Goal: Information Seeking & Learning: Check status

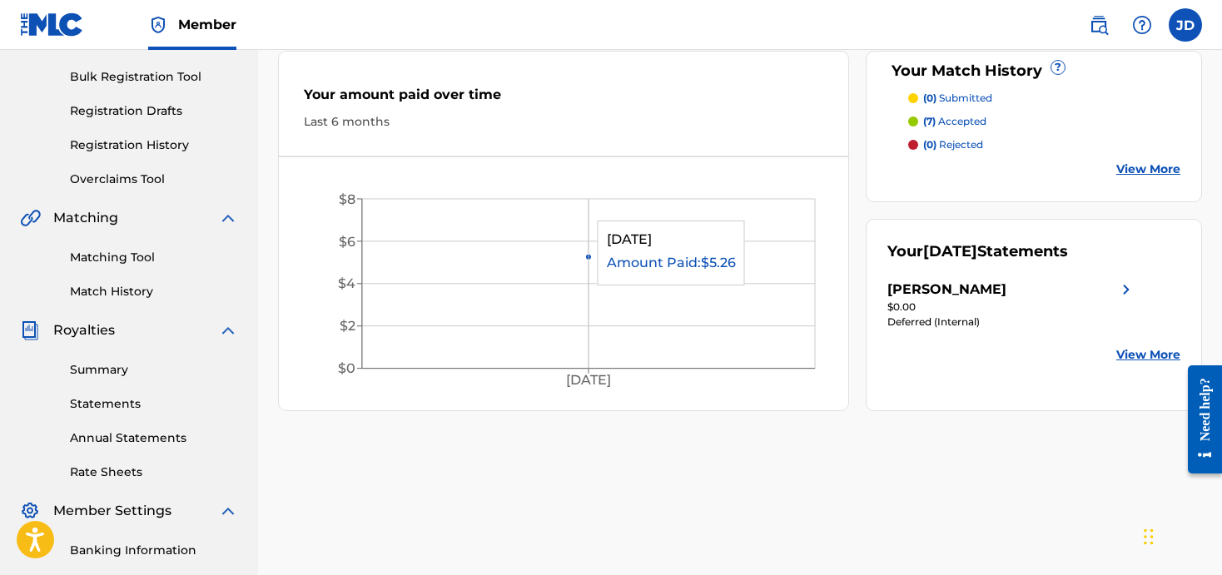
scroll to position [206, 0]
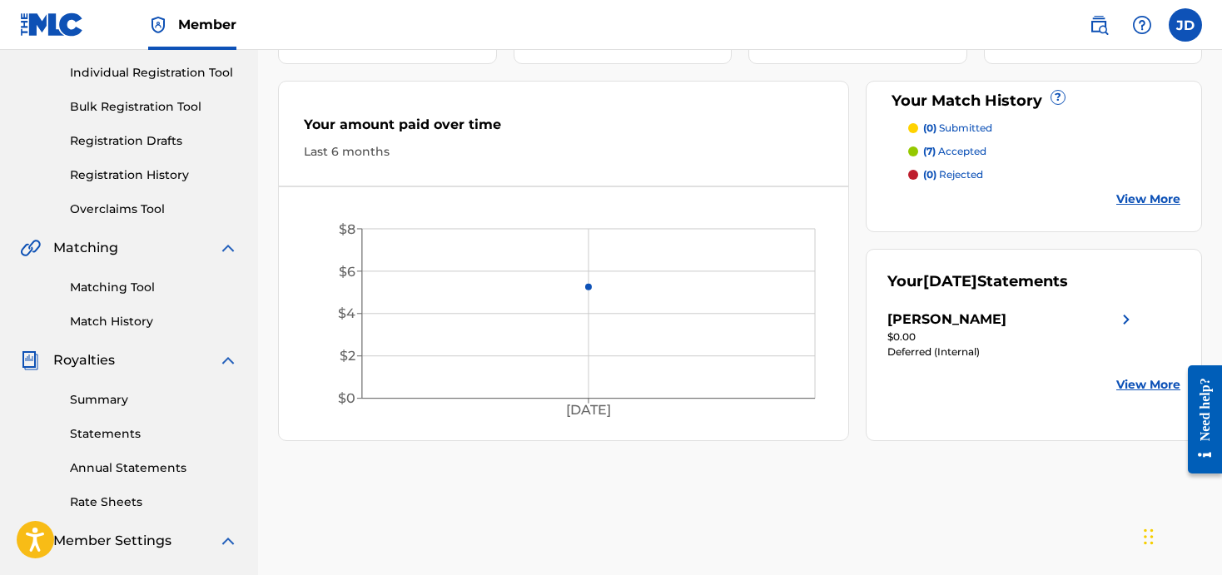
click at [103, 395] on link "Summary" at bounding box center [154, 399] width 168 height 17
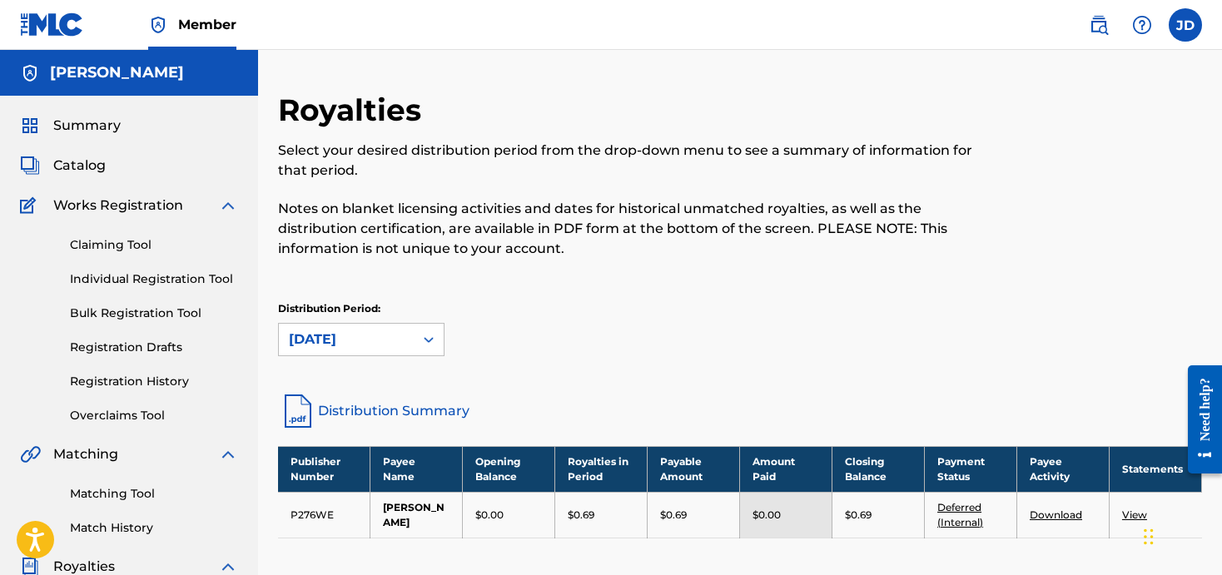
click at [97, 126] on span "Summary" at bounding box center [86, 126] width 67 height 20
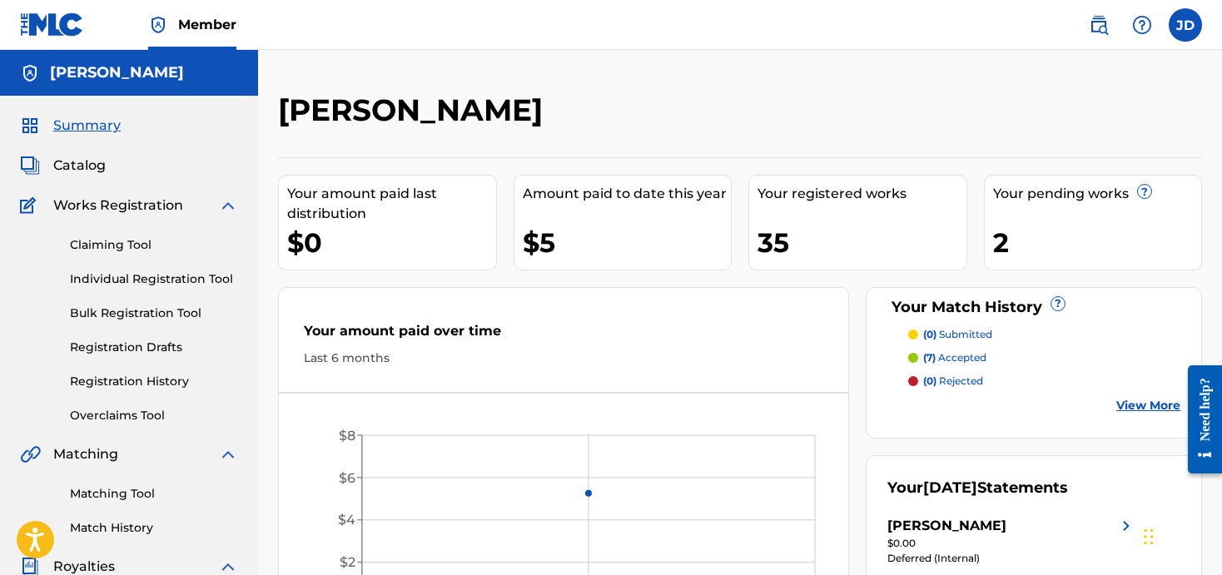
click at [67, 19] on img at bounding box center [52, 24] width 64 height 24
click at [1169, 30] on div "JD [PERSON_NAME] [EMAIL_ADDRESS][DOMAIN_NAME] Notification Preferences Profile …" at bounding box center [1137, 24] width 130 height 33
click at [1180, 27] on label at bounding box center [1185, 24] width 33 height 33
click at [1185, 25] on input "[PERSON_NAME] [EMAIL_ADDRESS][DOMAIN_NAME] Notification Preferences Profile Log…" at bounding box center [1185, 25] width 0 height 0
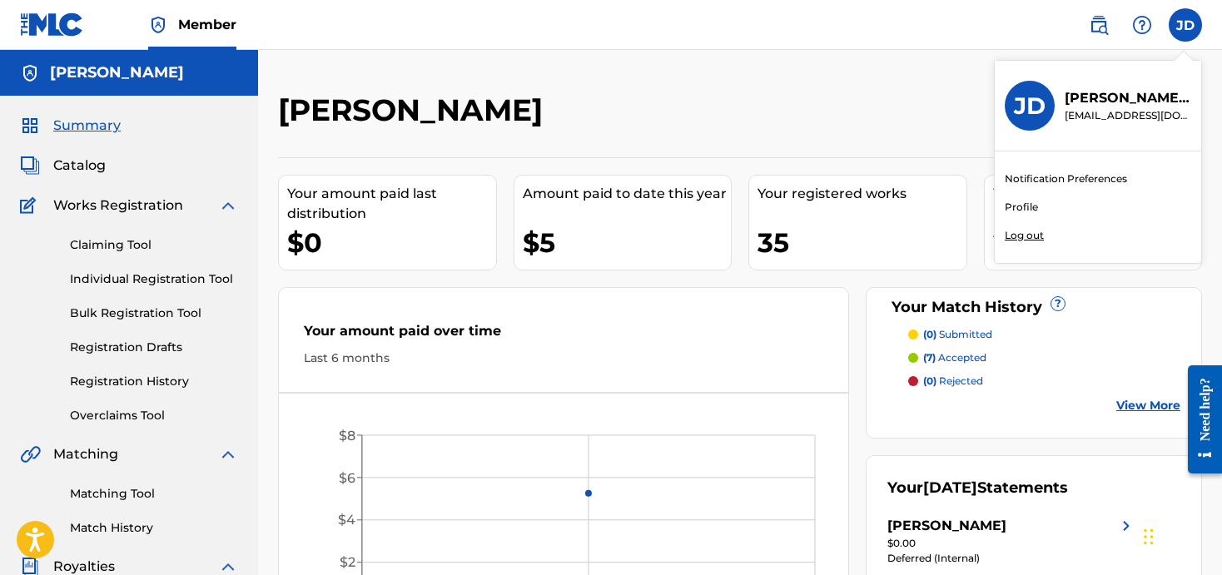
click at [1019, 240] on p "Log out" at bounding box center [1024, 235] width 39 height 15
click at [1185, 25] on input "[PERSON_NAME] [EMAIL_ADDRESS][DOMAIN_NAME] Notification Preferences Profile Log…" at bounding box center [1185, 25] width 0 height 0
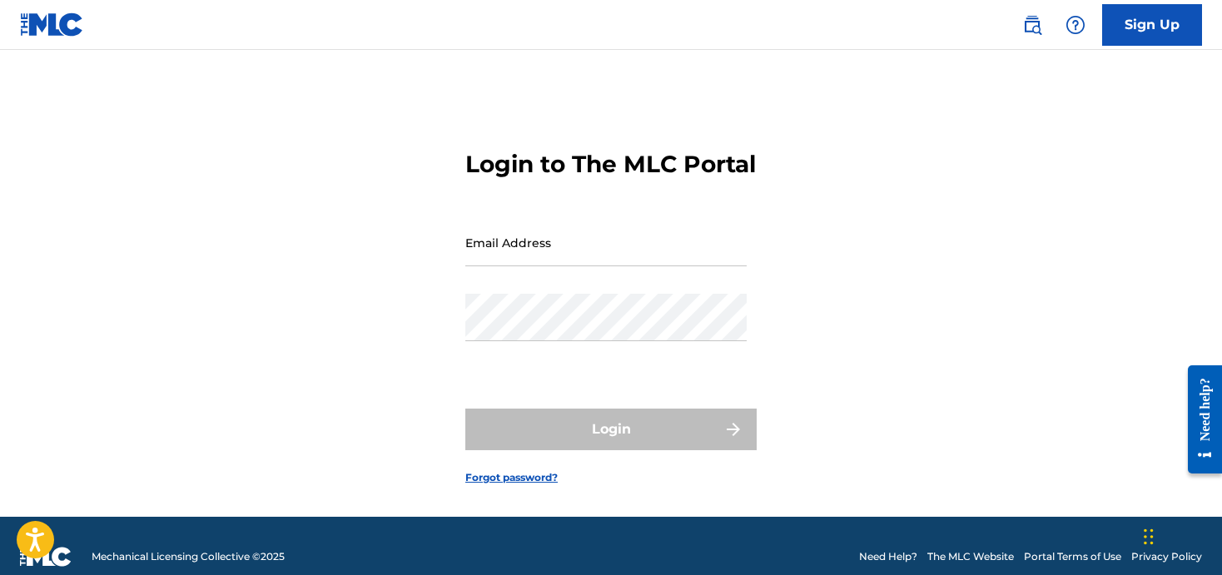
click at [30, 22] on img at bounding box center [52, 24] width 64 height 24
click at [1205, 440] on div "Need help?" at bounding box center [1205, 408] width 22 height 63
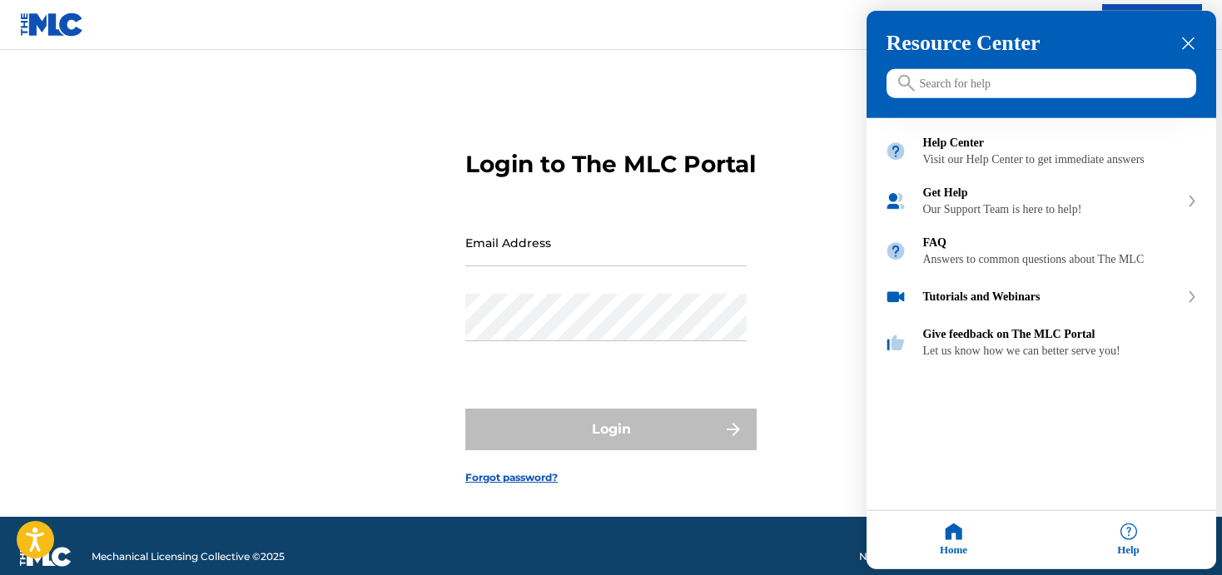
click at [47, 22] on div at bounding box center [611, 287] width 1222 height 575
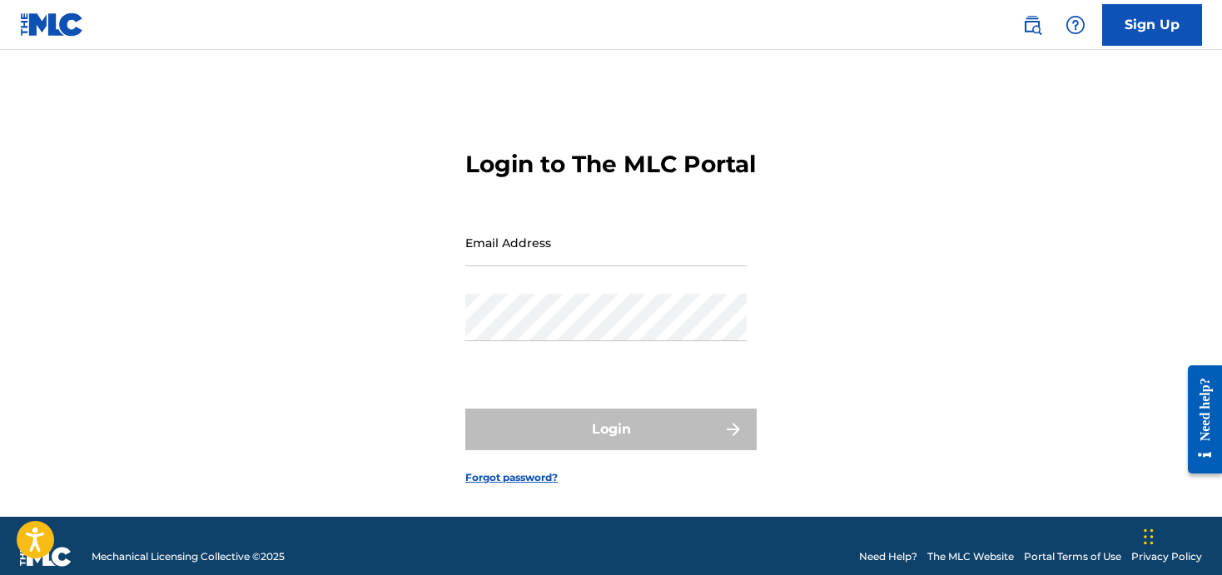
click at [45, 24] on img at bounding box center [52, 24] width 64 height 24
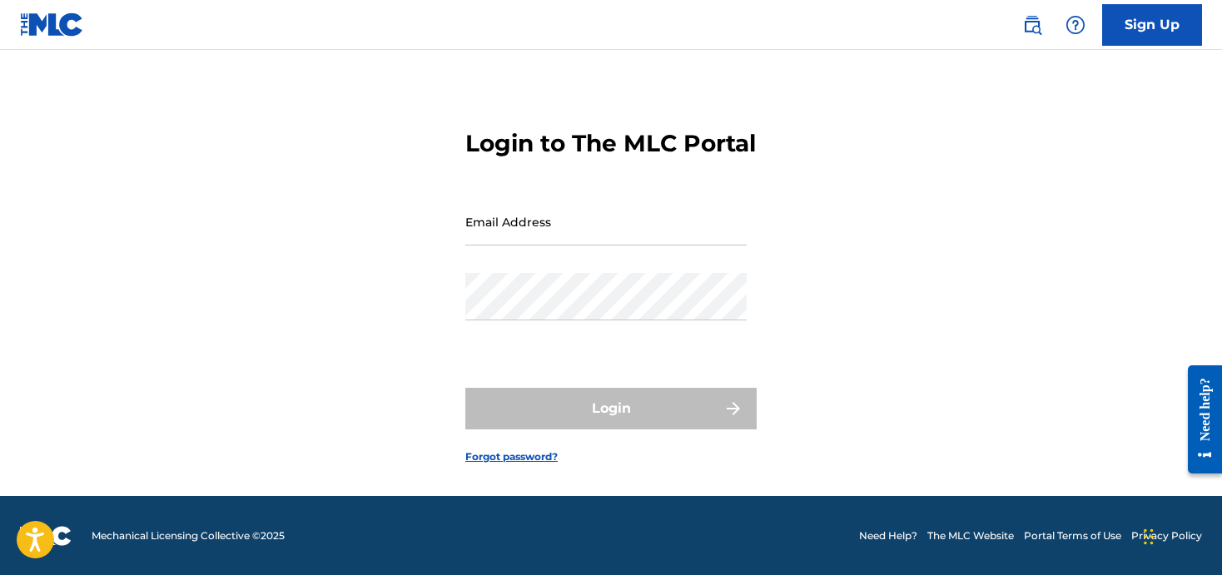
scroll to position [40, 0]
click at [129, 531] on span "Mechanical Licensing Collective © 2025" at bounding box center [188, 535] width 193 height 15
click at [45, 527] on icon "Open accessiBe: accessibility options, statement and help" at bounding box center [35, 539] width 20 height 27
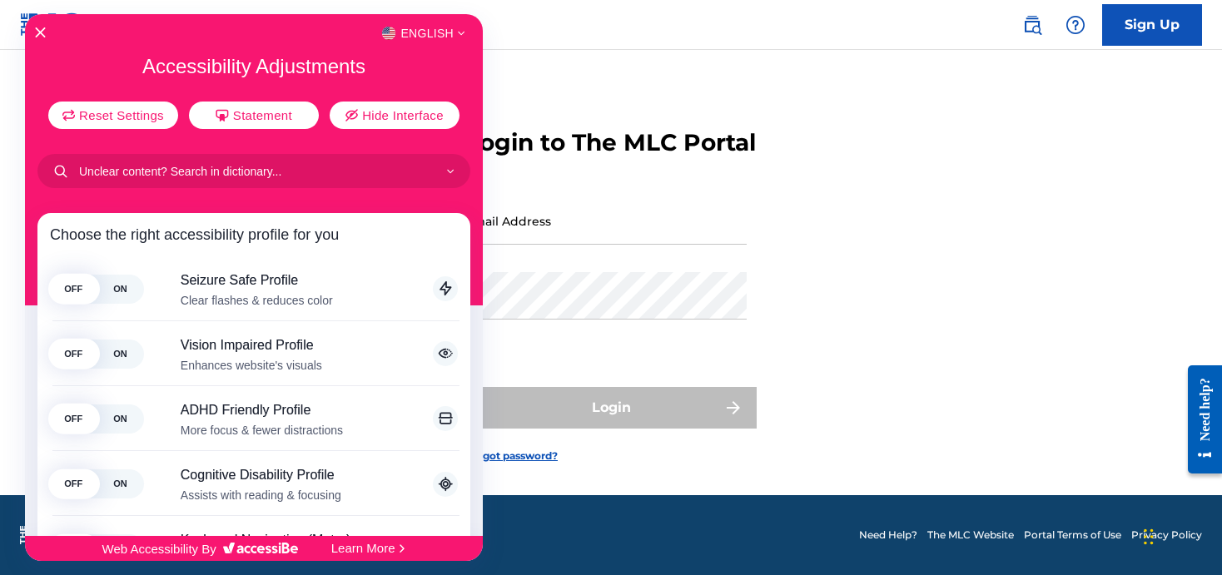
click at [896, 217] on div at bounding box center [611, 287] width 1222 height 575
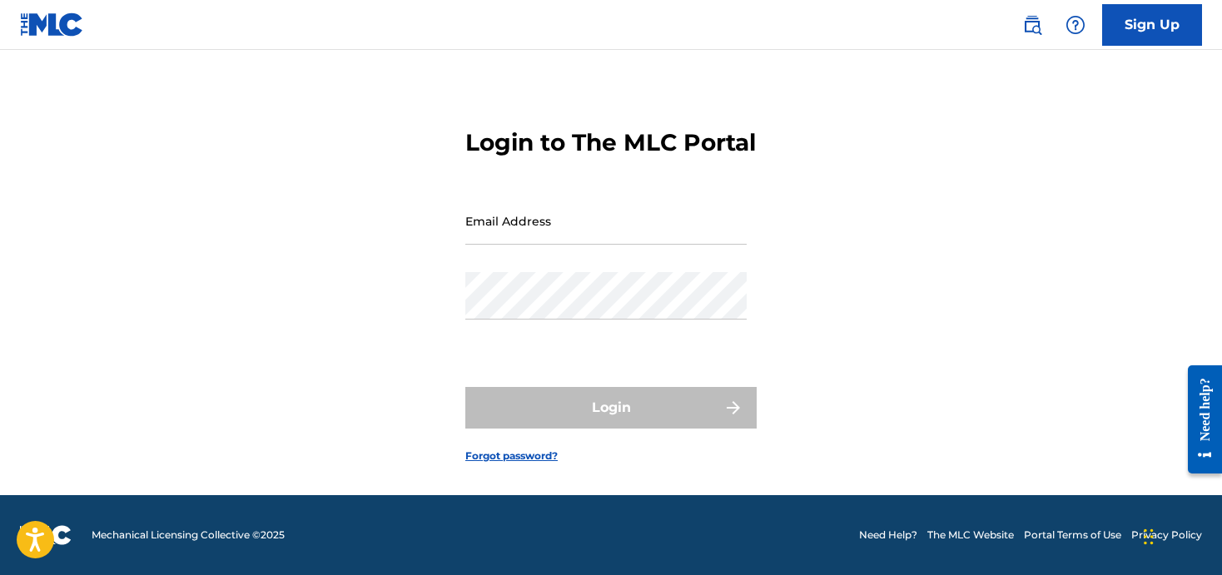
click at [973, 538] on link "The MLC Website" at bounding box center [970, 535] width 87 height 15
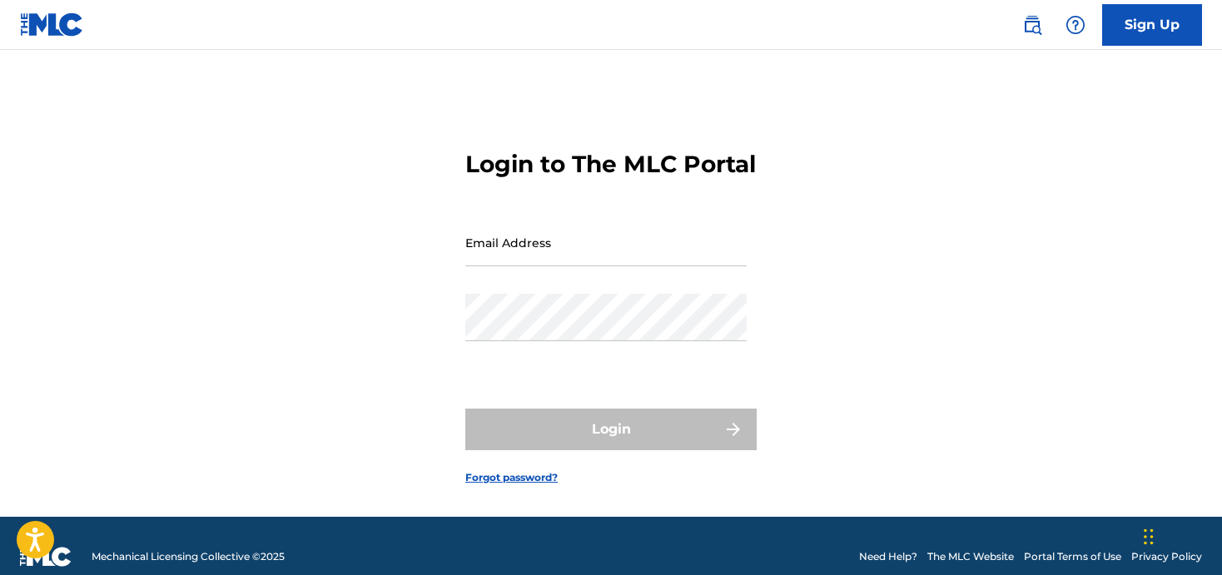
click at [497, 266] on input "Email Address" at bounding box center [605, 242] width 281 height 47
type input "[EMAIL_ADDRESS][DOMAIN_NAME]"
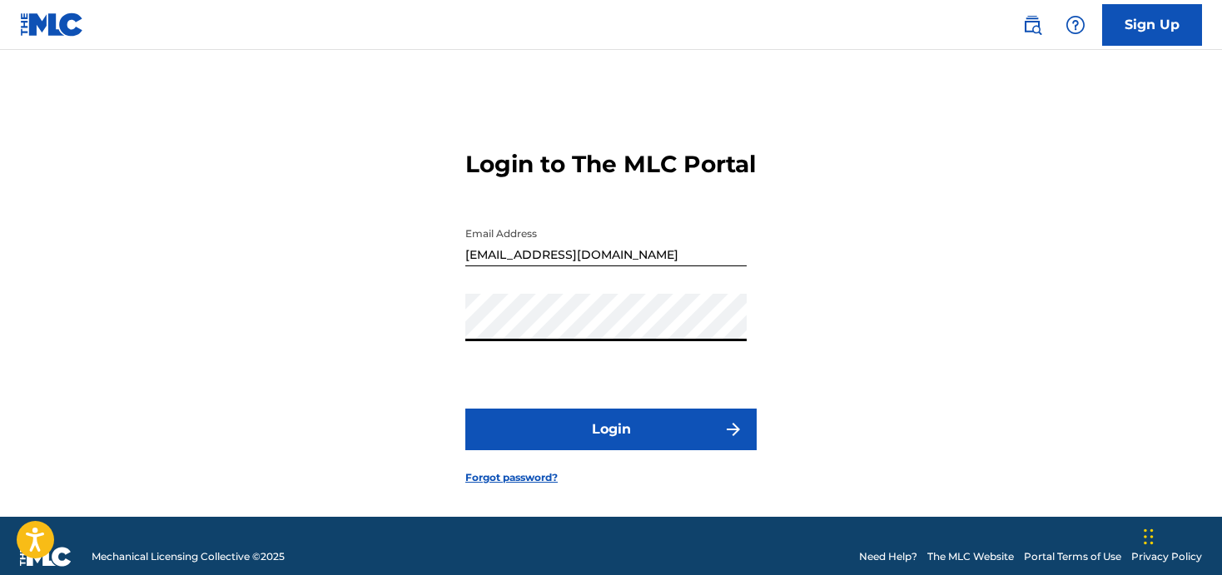
click at [629, 449] on button "Login" at bounding box center [610, 430] width 291 height 42
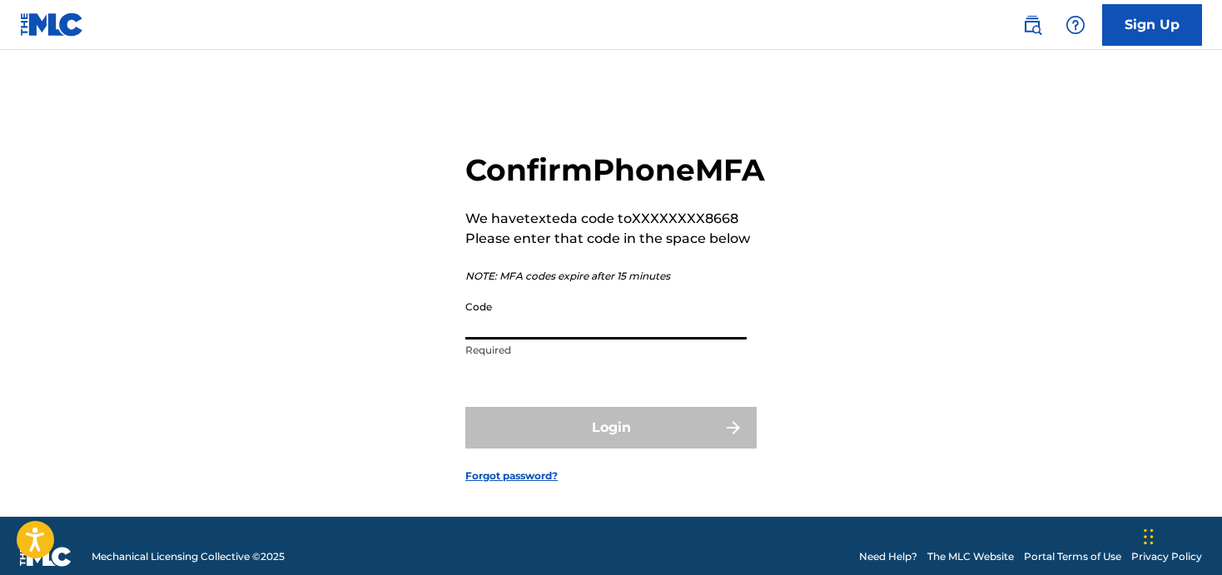
click at [484, 340] on input "Code" at bounding box center [605, 315] width 281 height 47
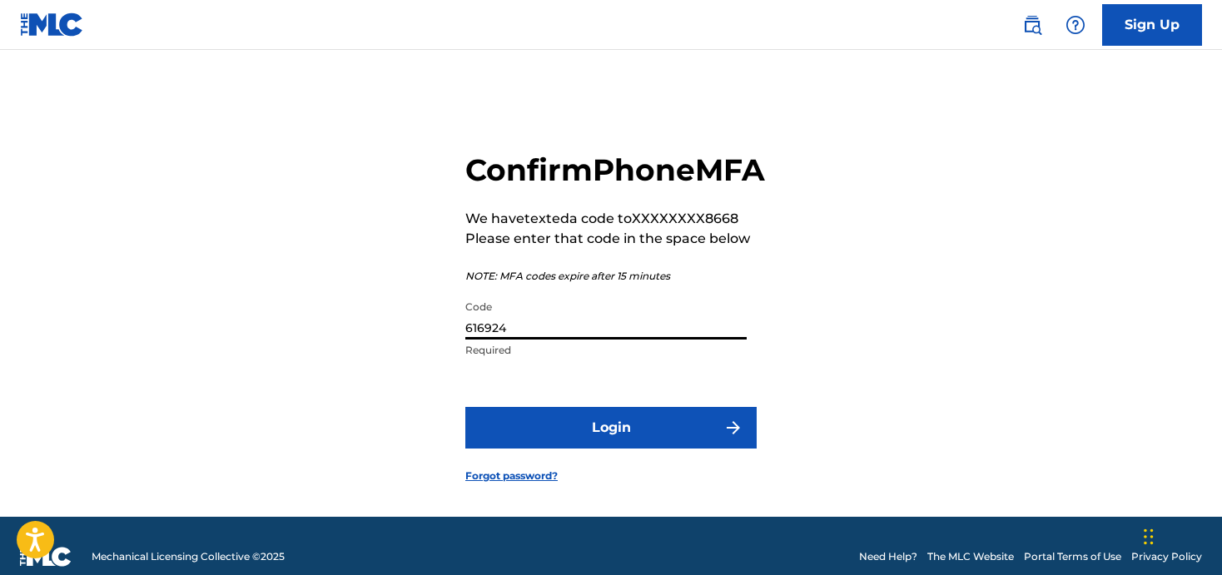
type input "616924"
click at [621, 449] on button "Login" at bounding box center [610, 428] width 291 height 42
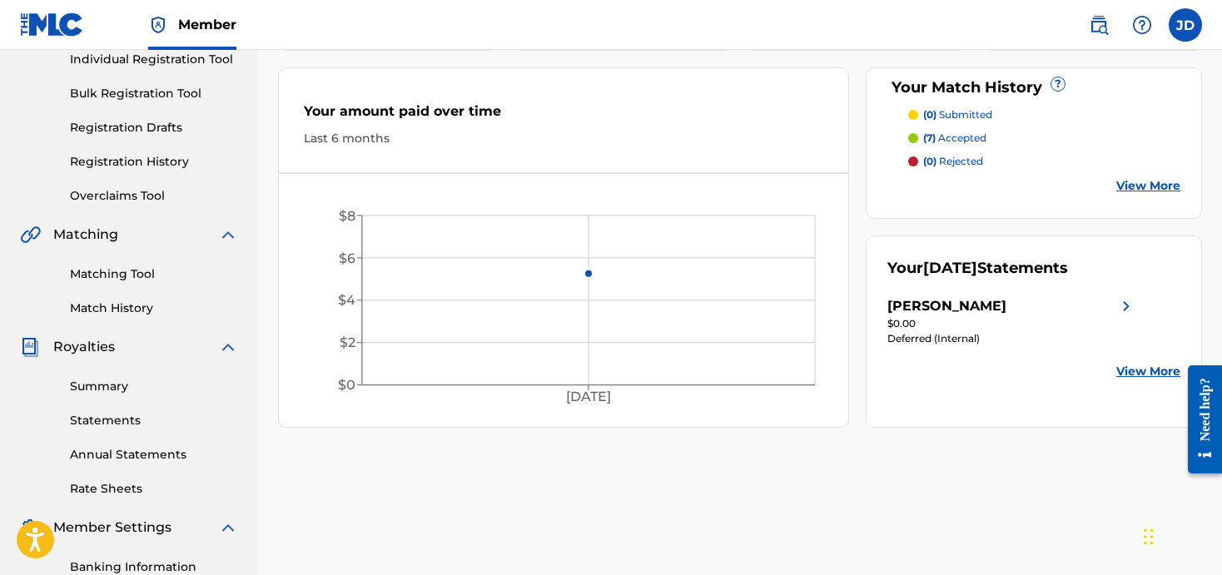
scroll to position [250, 0]
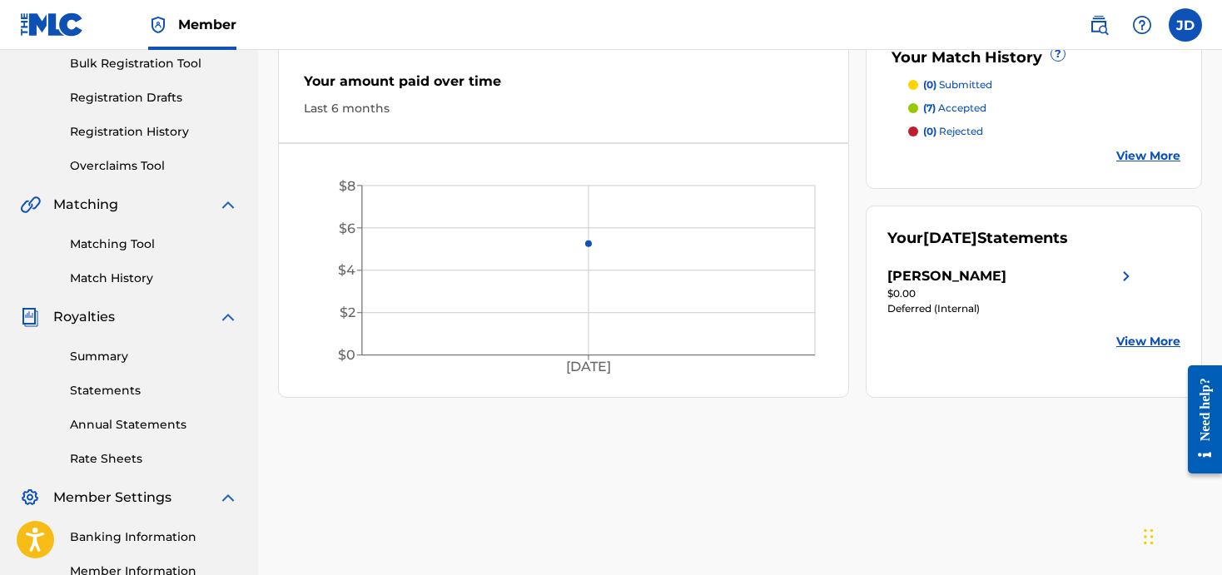
click at [104, 390] on link "Statements" at bounding box center [154, 390] width 168 height 17
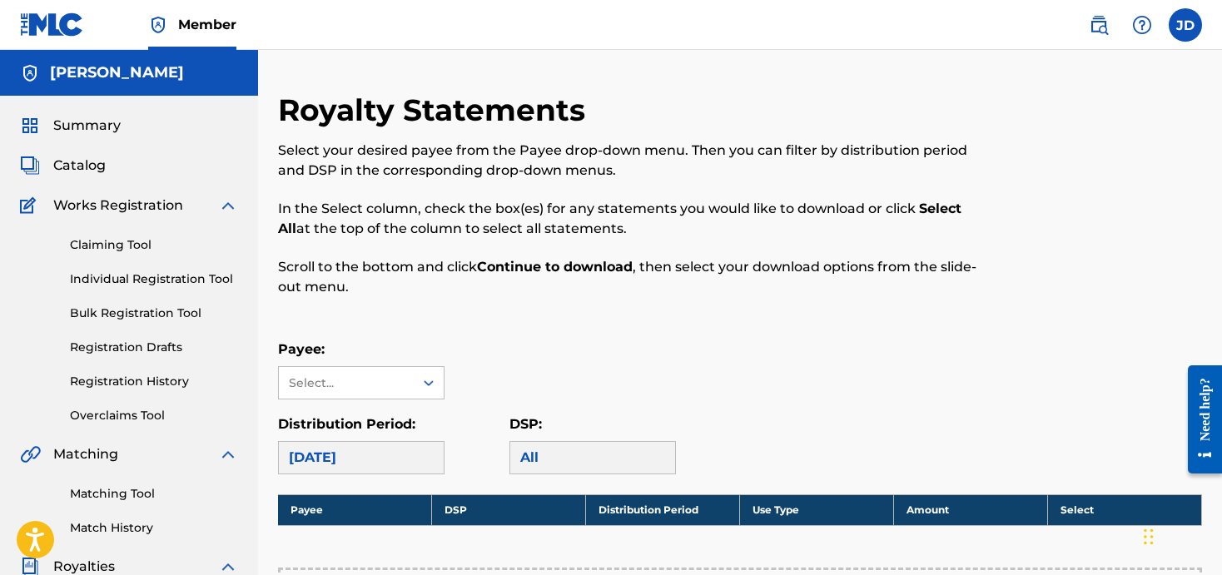
click at [134, 280] on link "Individual Registration Tool" at bounding box center [154, 278] width 168 height 17
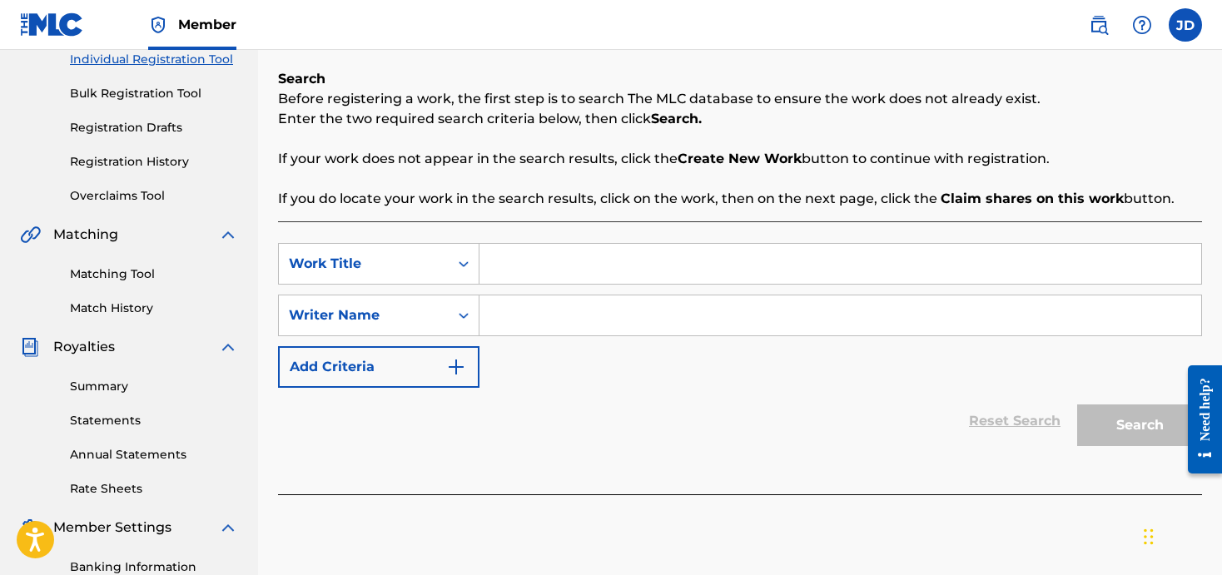
scroll to position [250, 0]
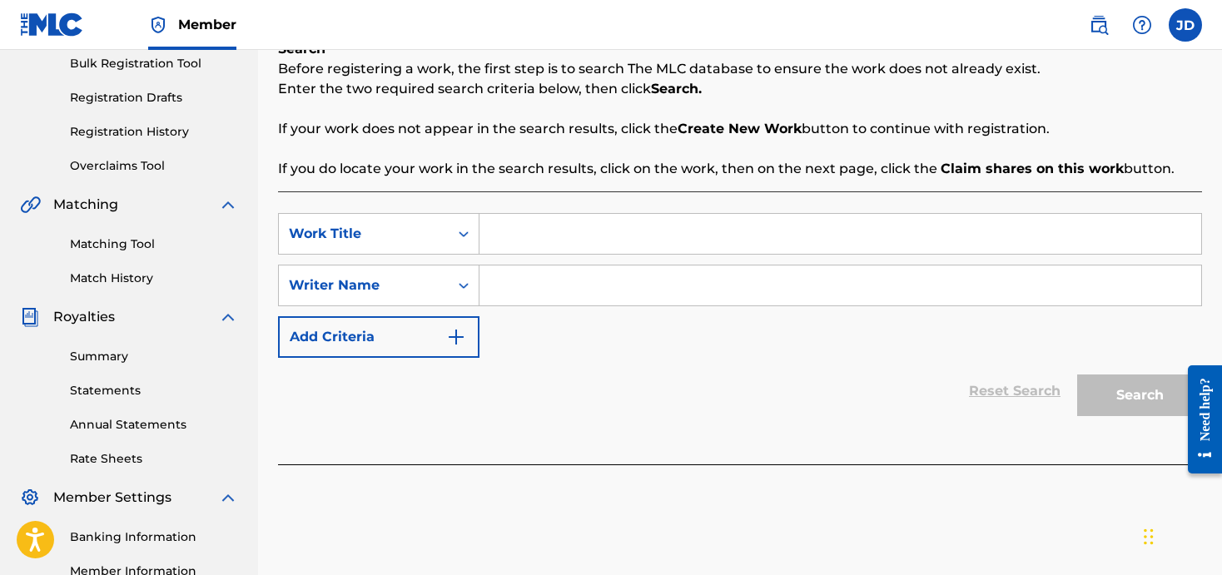
click at [102, 358] on link "Summary" at bounding box center [154, 356] width 168 height 17
